Goal: Task Accomplishment & Management: Manage account settings

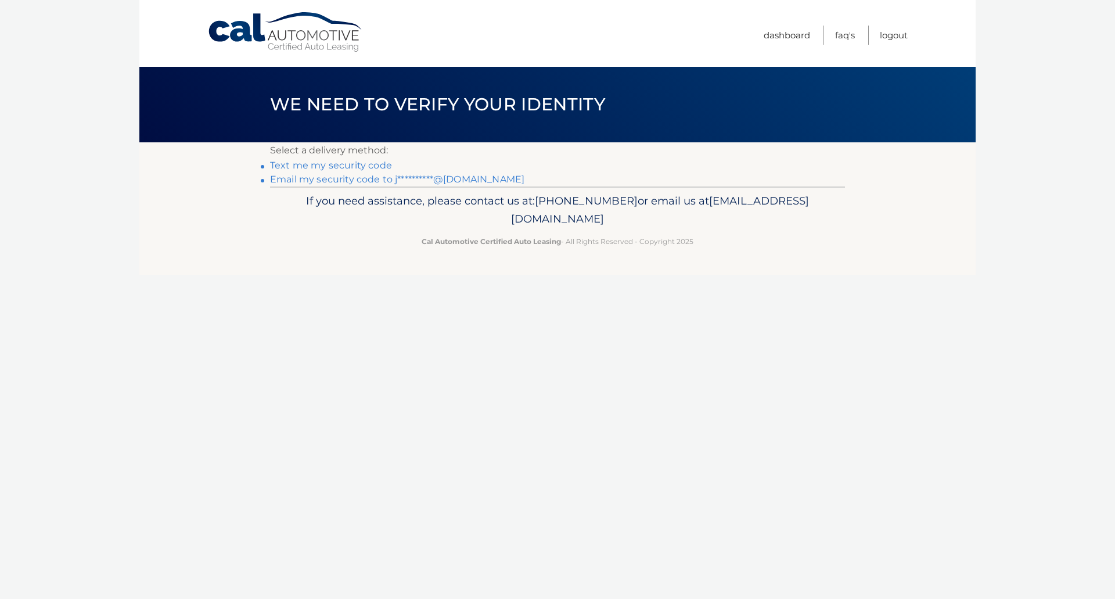
click at [341, 181] on link "**********" at bounding box center [397, 179] width 254 height 11
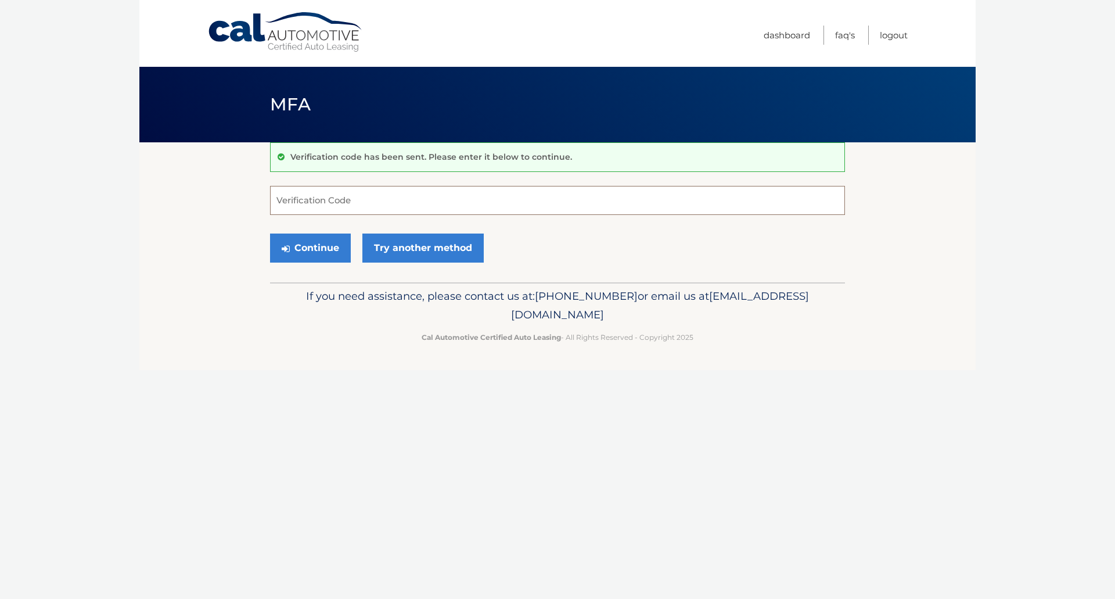
click at [296, 200] on input "Verification Code" at bounding box center [557, 200] width 575 height 29
type input "533205"
click at [298, 246] on button "Continue" at bounding box center [310, 248] width 81 height 29
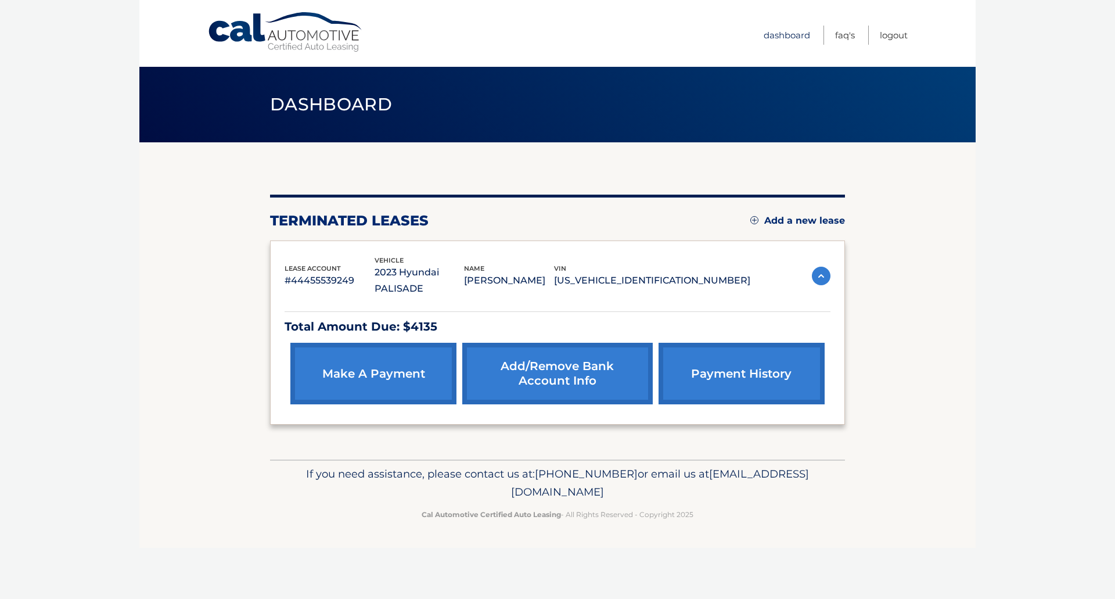
click at [795, 30] on link "Dashboard" at bounding box center [787, 35] width 46 height 19
click at [821, 268] on img at bounding box center [821, 276] width 19 height 19
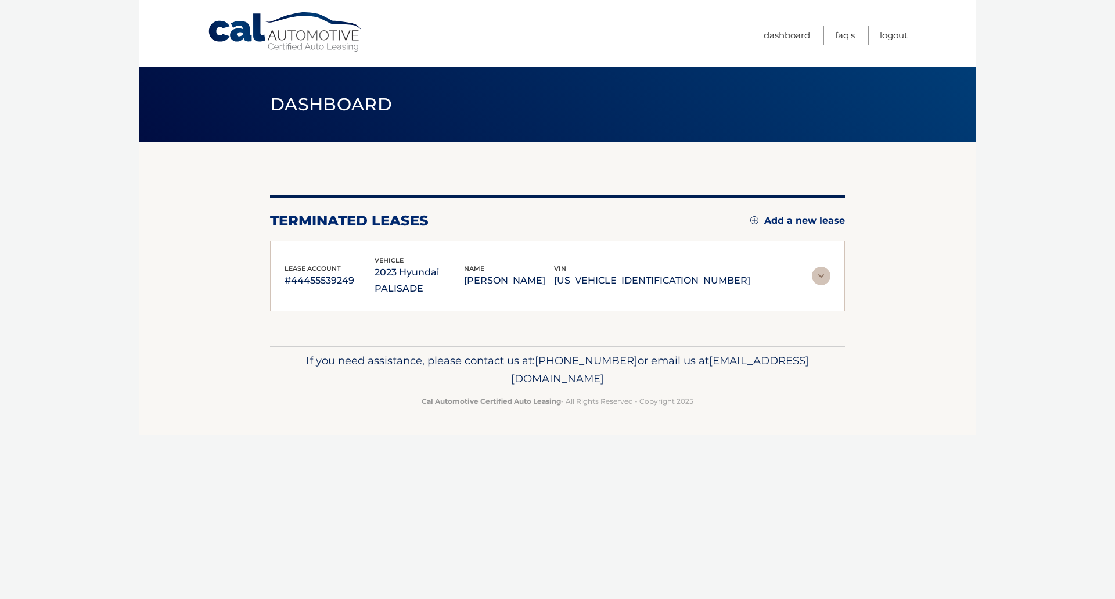
click at [821, 268] on img at bounding box center [821, 276] width 19 height 19
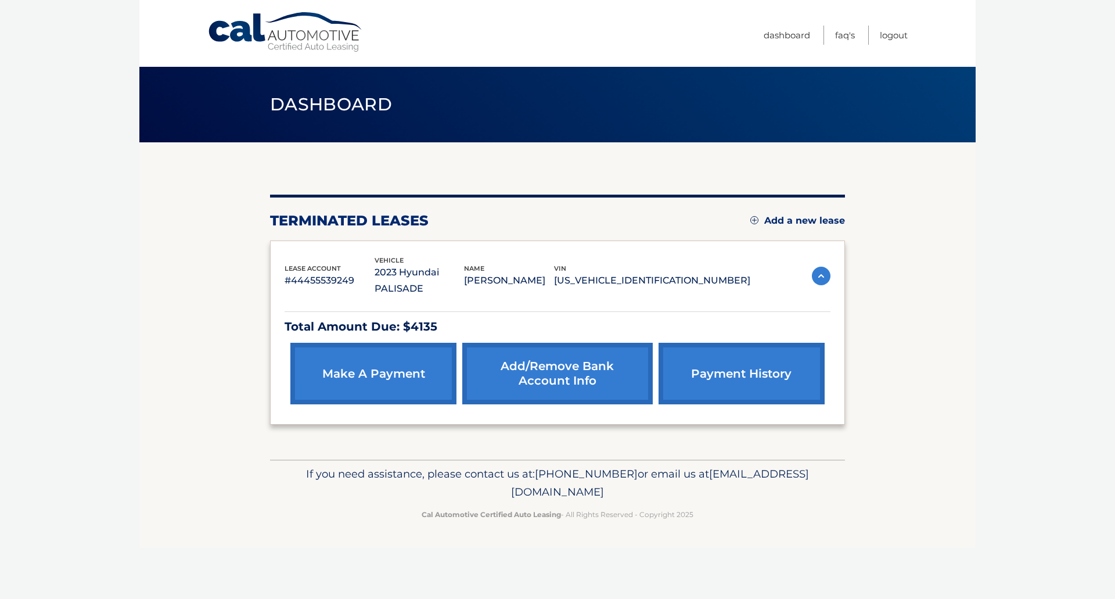
click at [444, 297] on div "Total Amount Due: $4135 make a payment Add/Remove bank account info payment his…" at bounding box center [558, 353] width 546 height 113
drag, startPoint x: 458, startPoint y: 475, endPoint x: 659, endPoint y: 479, distance: 201.6
click at [659, 479] on span "[EMAIL_ADDRESS][DOMAIN_NAME]" at bounding box center [660, 483] width 298 height 32
copy span "[EMAIL_ADDRESS][DOMAIN_NAME]"
click at [889, 36] on link "Logout" at bounding box center [894, 35] width 28 height 19
